Goal: Task Accomplishment & Management: Manage account settings

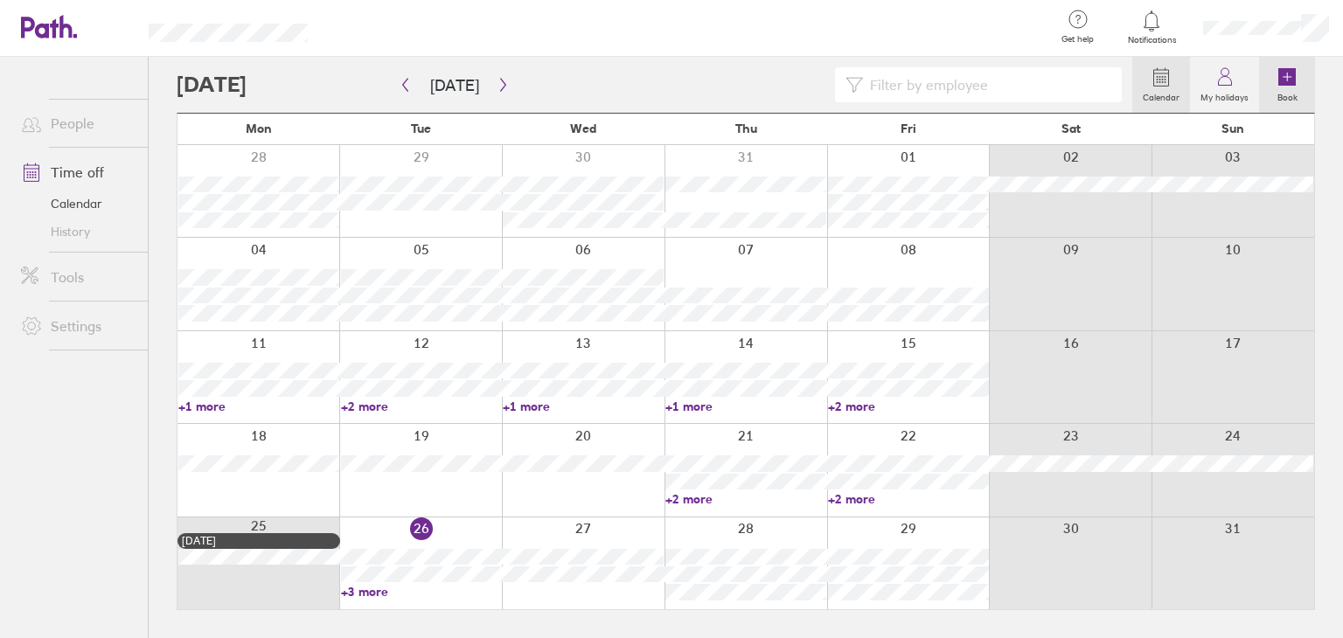
click at [1292, 78] on icon at bounding box center [1287, 76] width 17 height 17
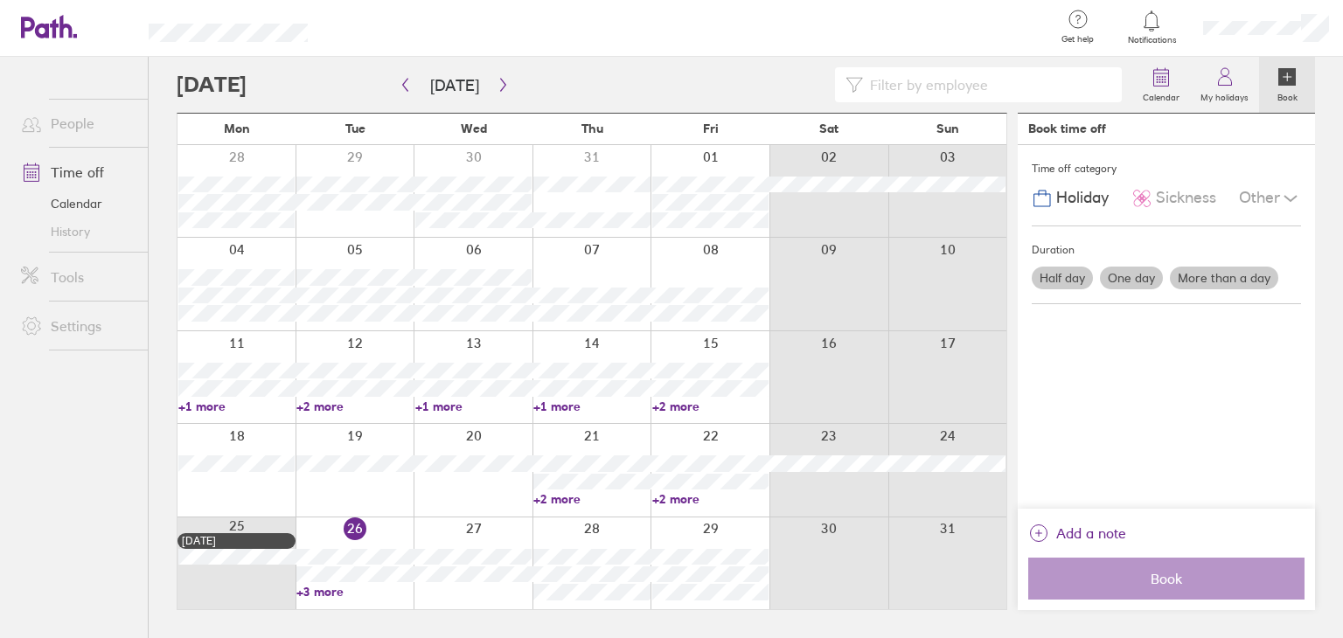
click at [600, 31] on div at bounding box center [688, 28] width 705 height 57
click at [693, 28] on div at bounding box center [688, 28] width 705 height 57
click at [498, 78] on icon "button" at bounding box center [503, 85] width 13 height 14
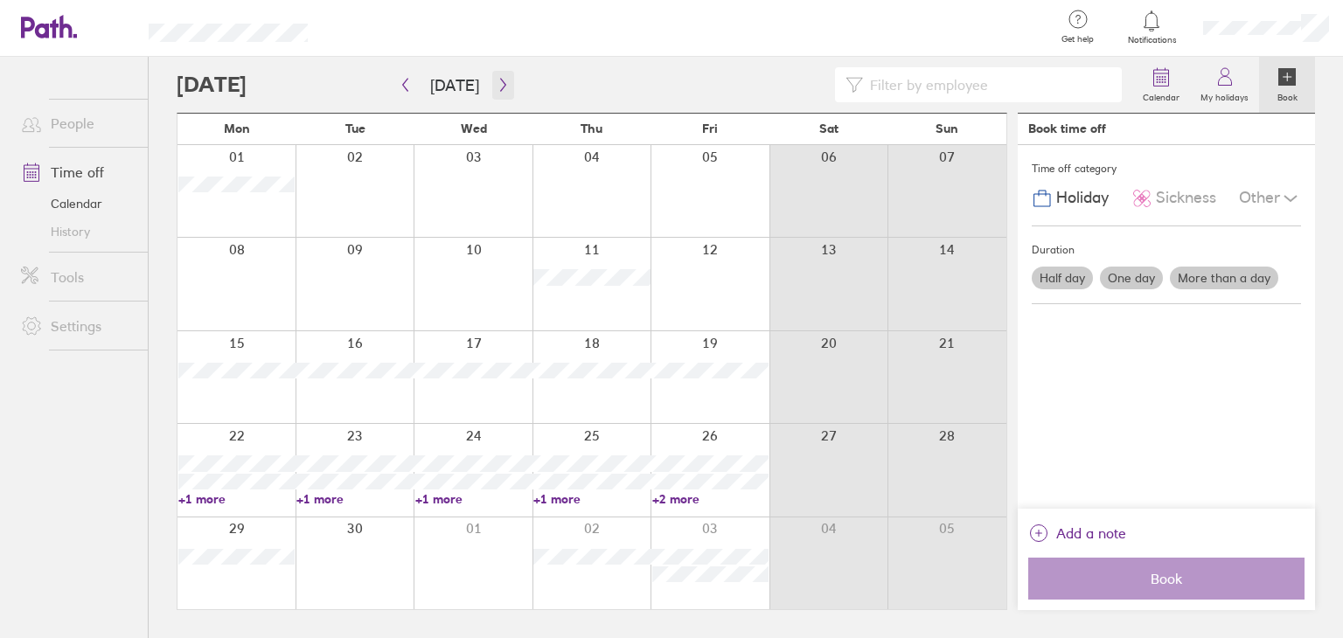
click at [500, 81] on icon "button" at bounding box center [502, 85] width 5 height 13
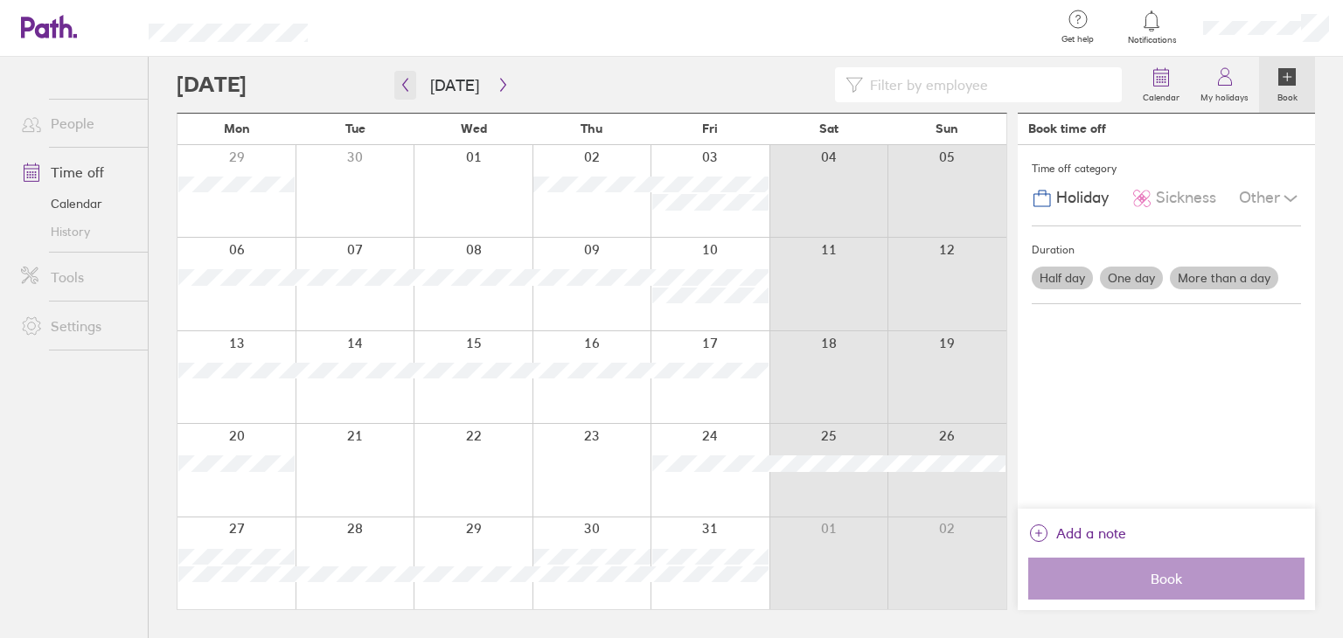
click at [405, 79] on icon "button" at bounding box center [405, 85] width 13 height 14
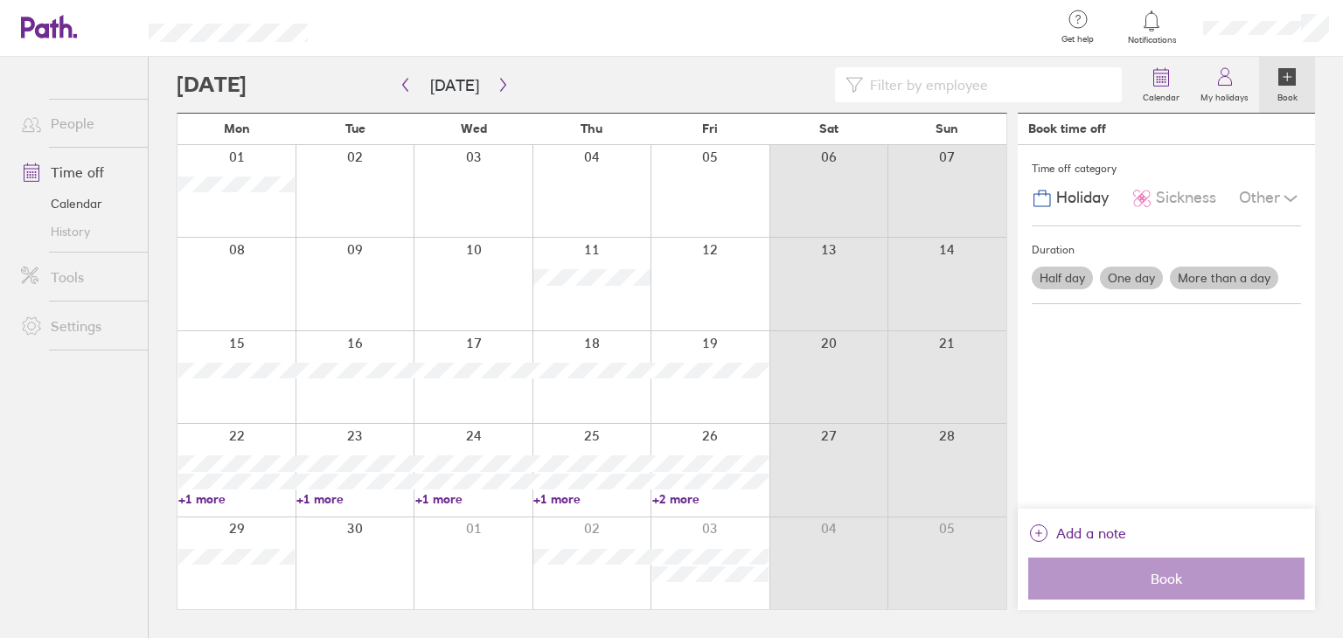
click at [731, 171] on div at bounding box center [710, 191] width 119 height 92
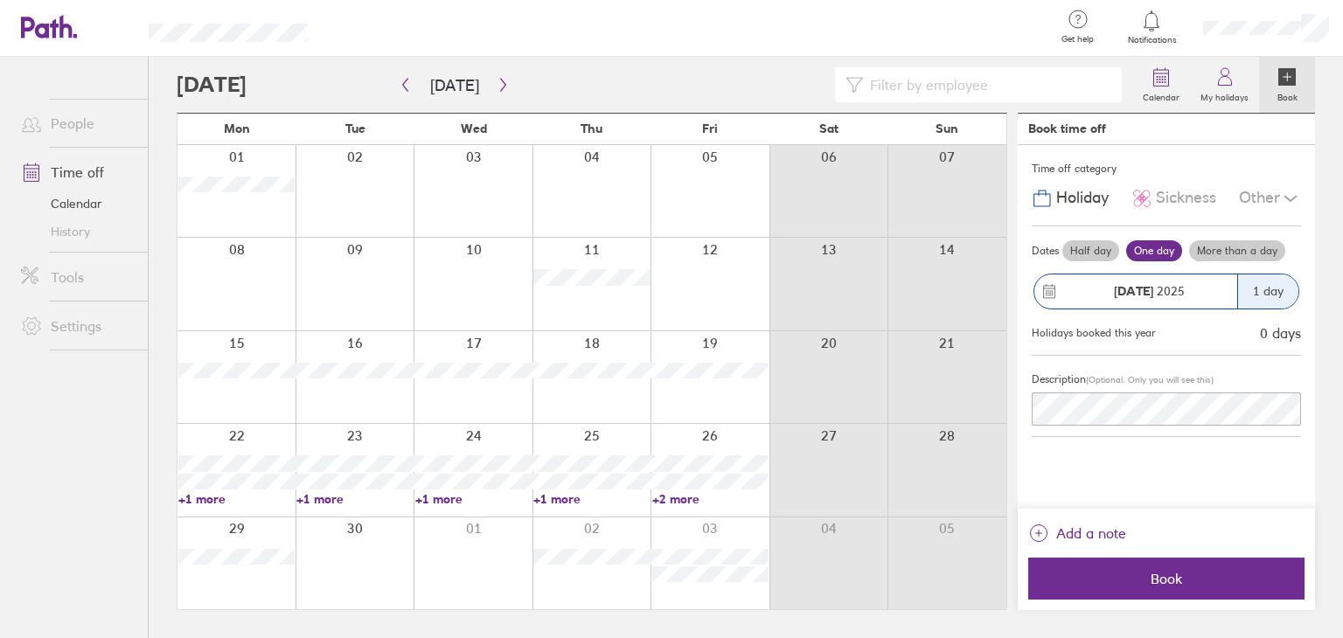
click at [1215, 247] on label "More than a day" at bounding box center [1237, 251] width 96 height 21
click at [0, 0] on input "More than a day" at bounding box center [0, 0] width 0 height 0
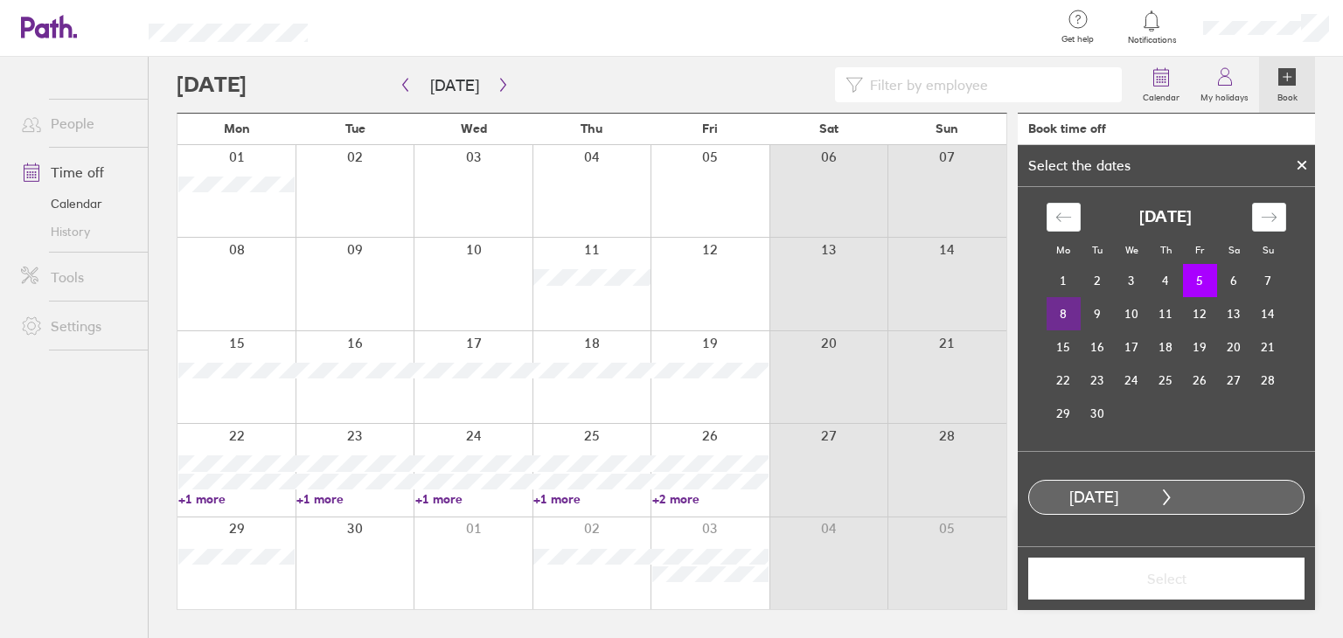
click at [1060, 310] on td "8" at bounding box center [1064, 313] width 34 height 33
click at [1193, 579] on span "Select" at bounding box center [1167, 579] width 252 height 16
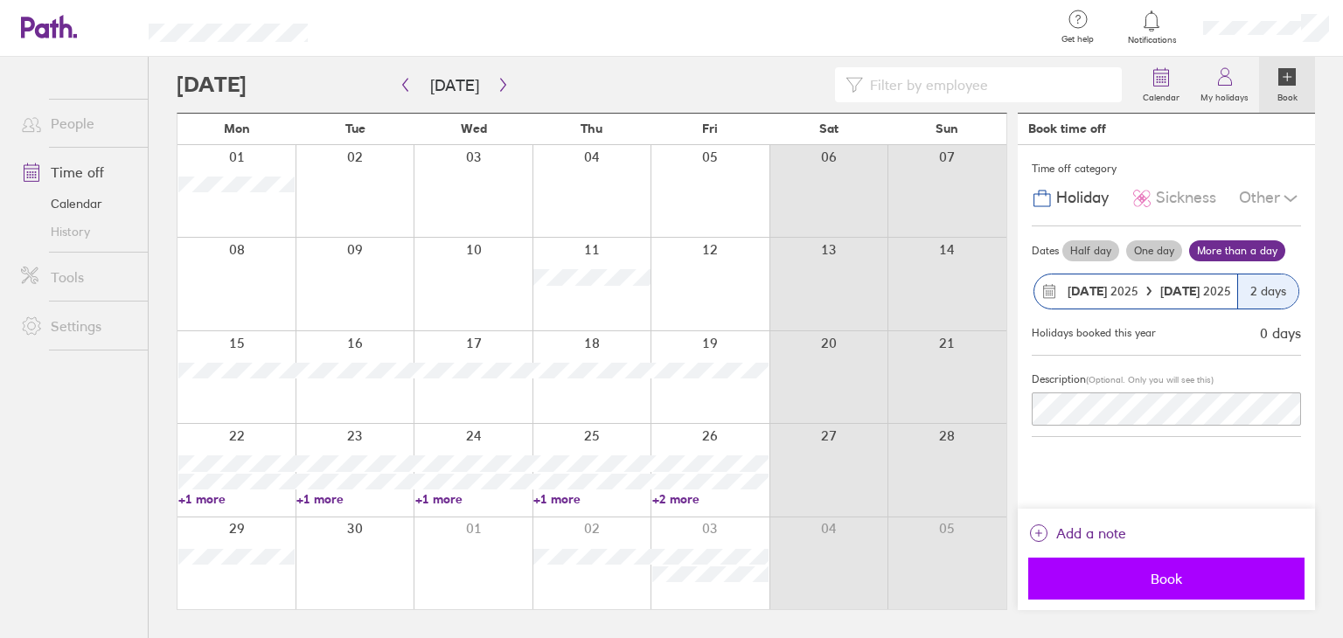
click at [1179, 573] on span "Book" at bounding box center [1167, 579] width 252 height 16
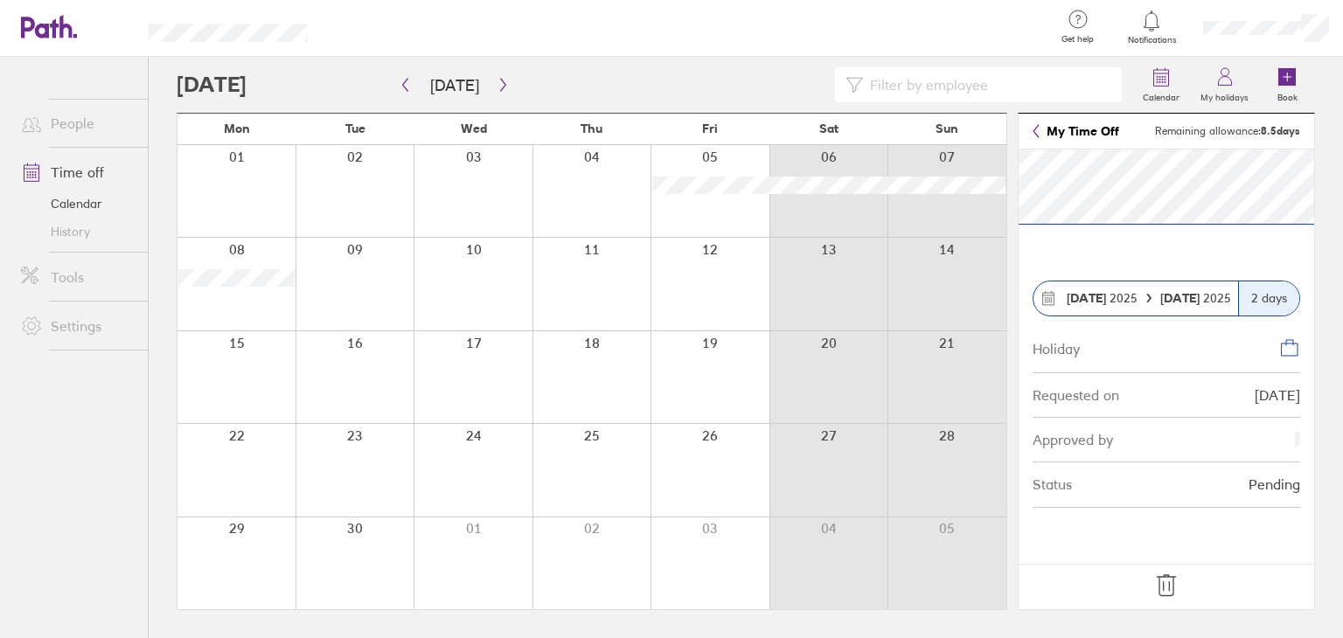
click at [81, 223] on link "History" at bounding box center [77, 232] width 141 height 28
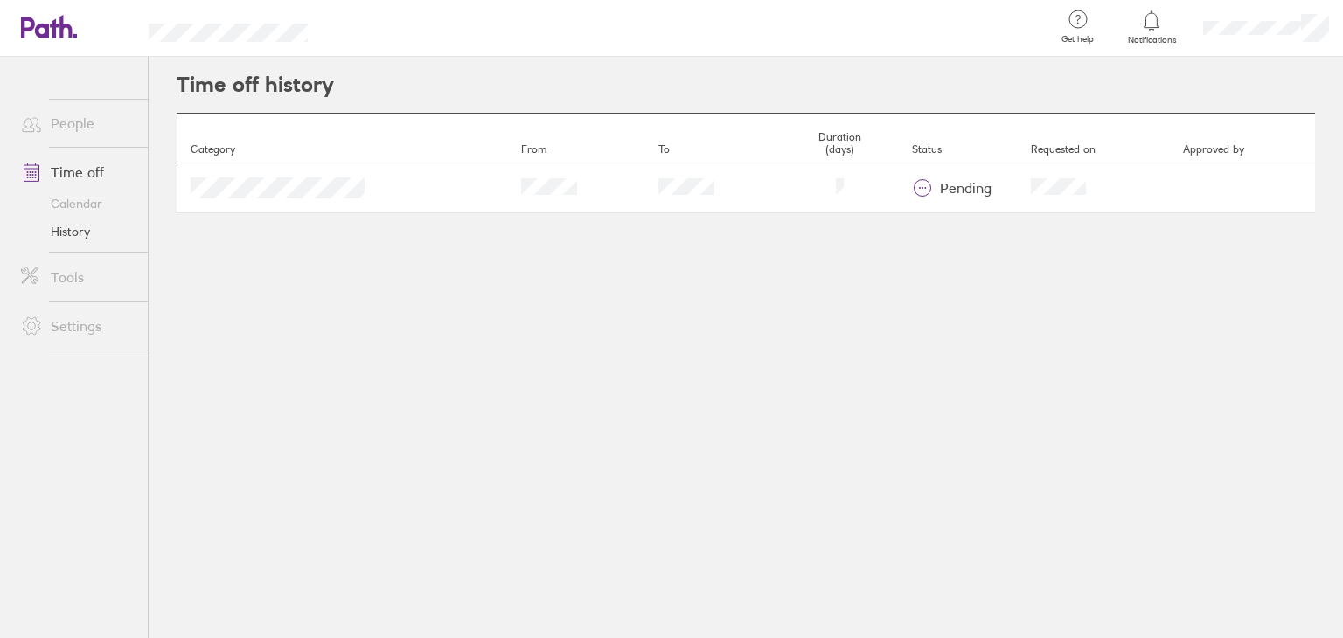
click at [81, 171] on link "Time off" at bounding box center [77, 172] width 141 height 35
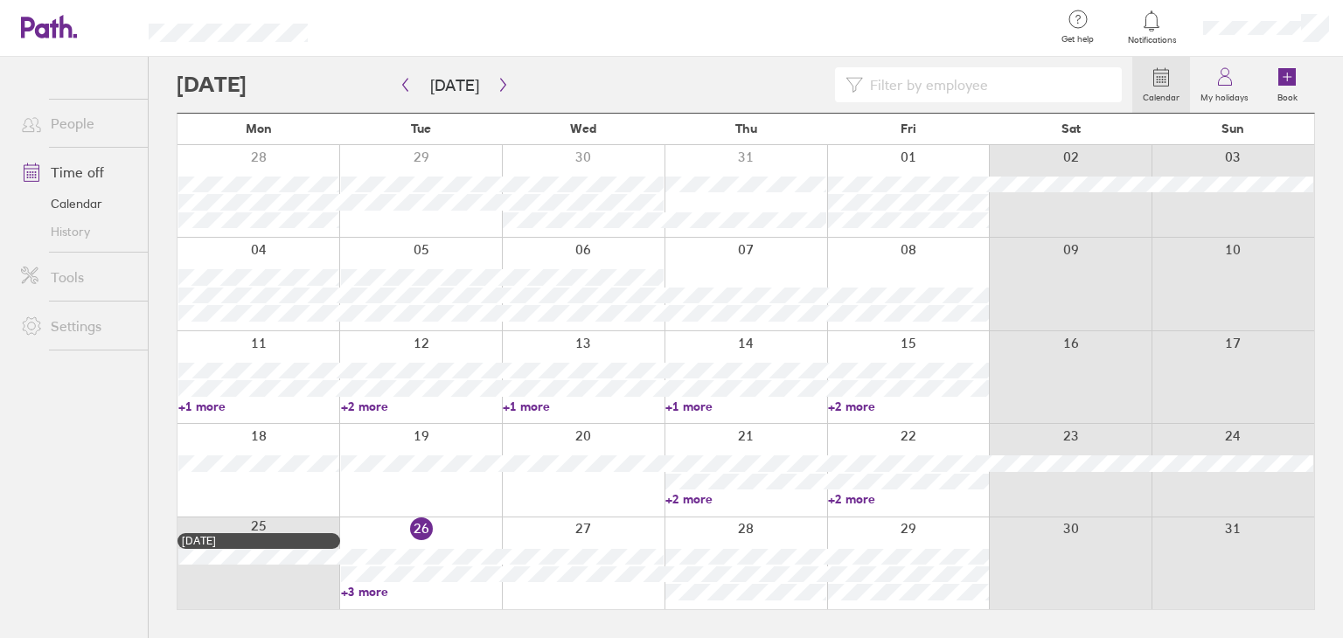
click at [59, 121] on link "People" at bounding box center [77, 123] width 141 height 35
